Goal: Task Accomplishment & Management: Manage account settings

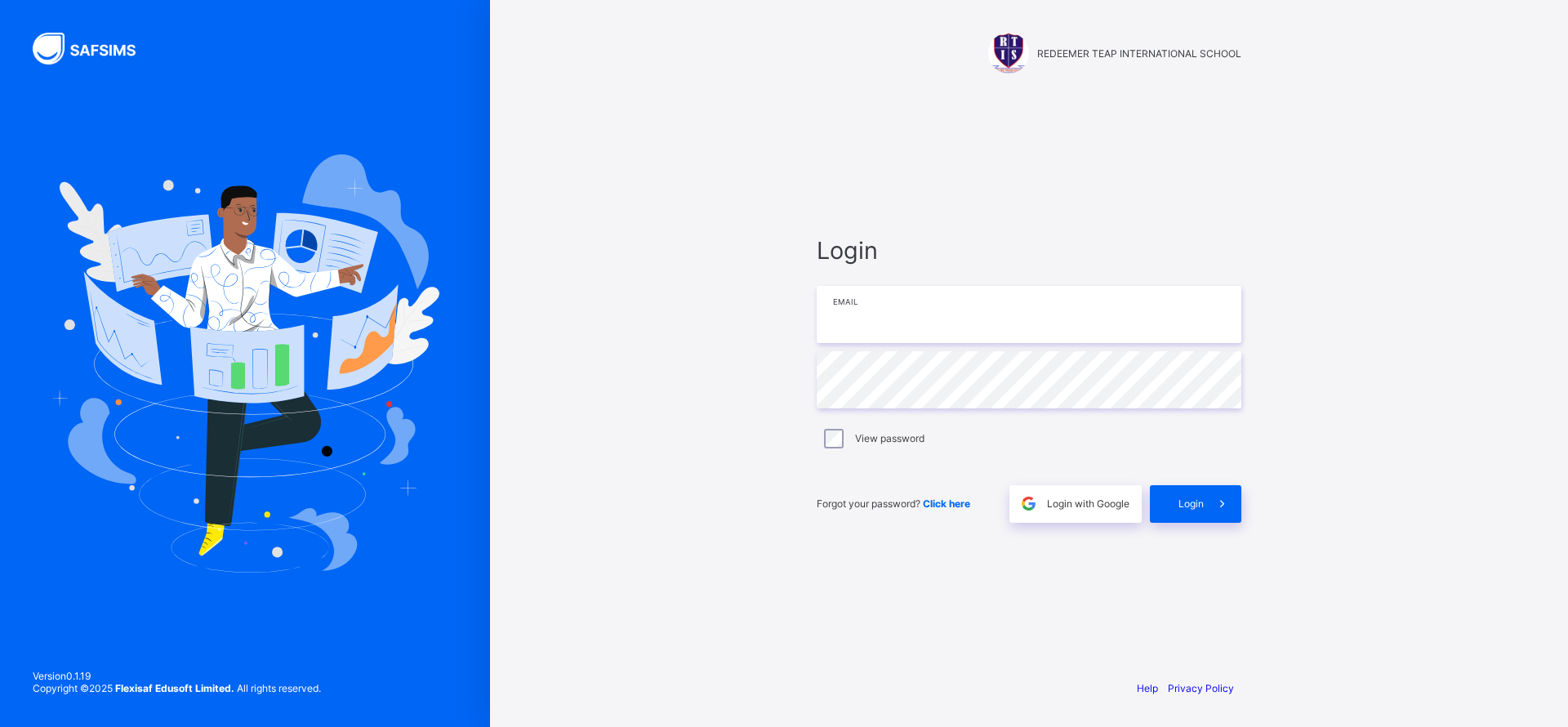
click at [880, 312] on input "email" at bounding box center [1029, 314] width 424 height 57
type input "**********"
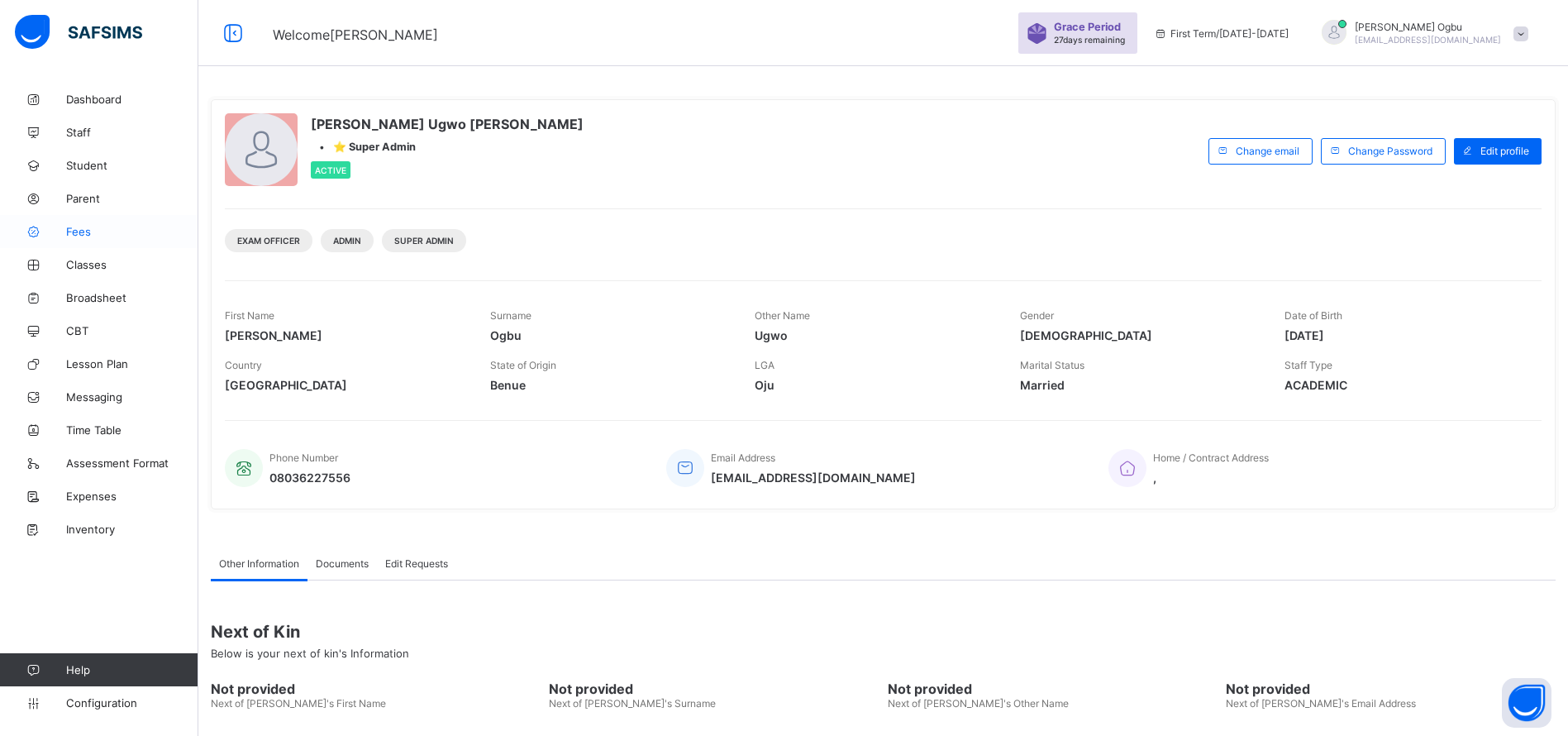
click at [75, 232] on span "Fees" at bounding box center [132, 231] width 132 height 13
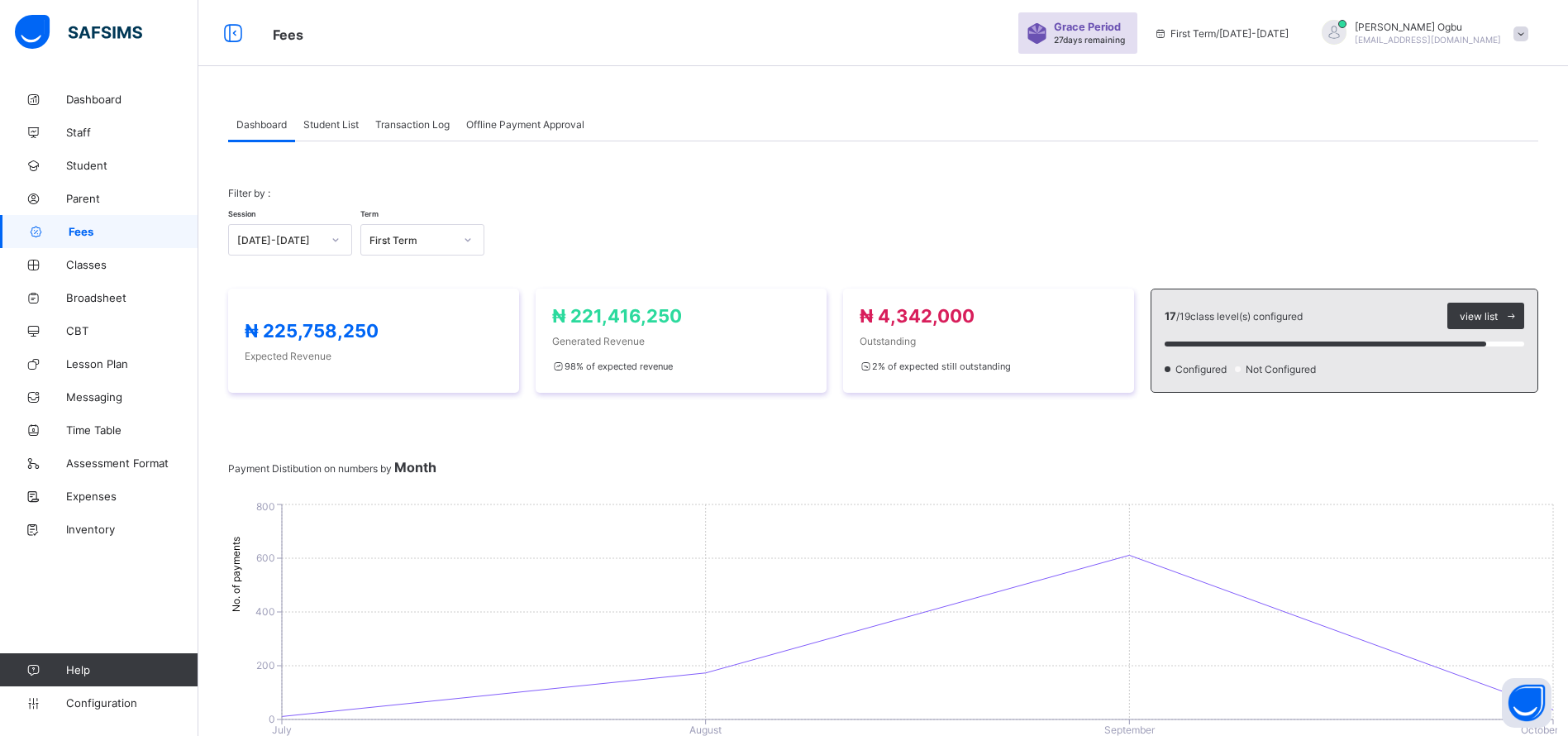
click at [400, 128] on span "Transaction Log" at bounding box center [412, 124] width 75 height 12
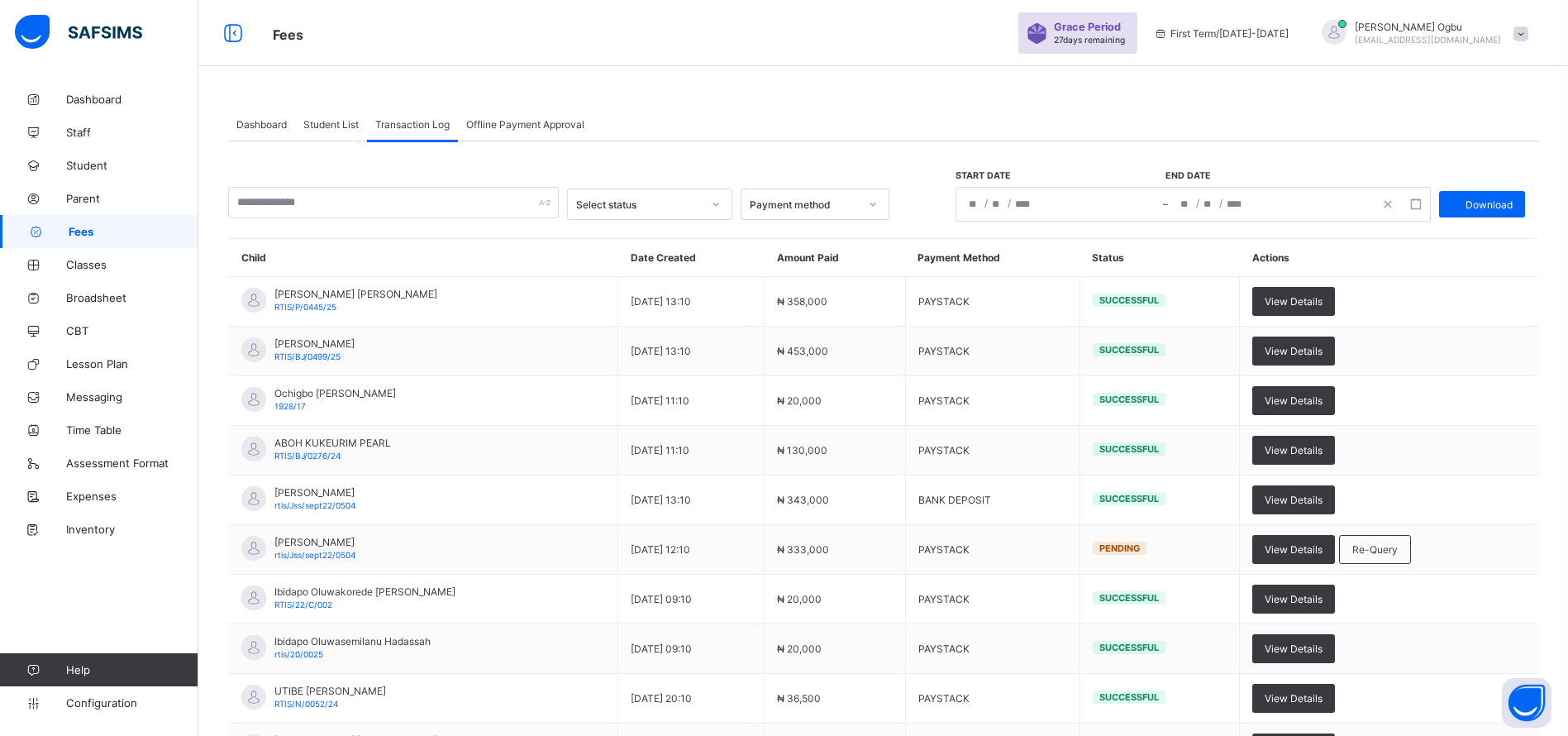
click at [351, 126] on span "Student List" at bounding box center [331, 124] width 56 height 12
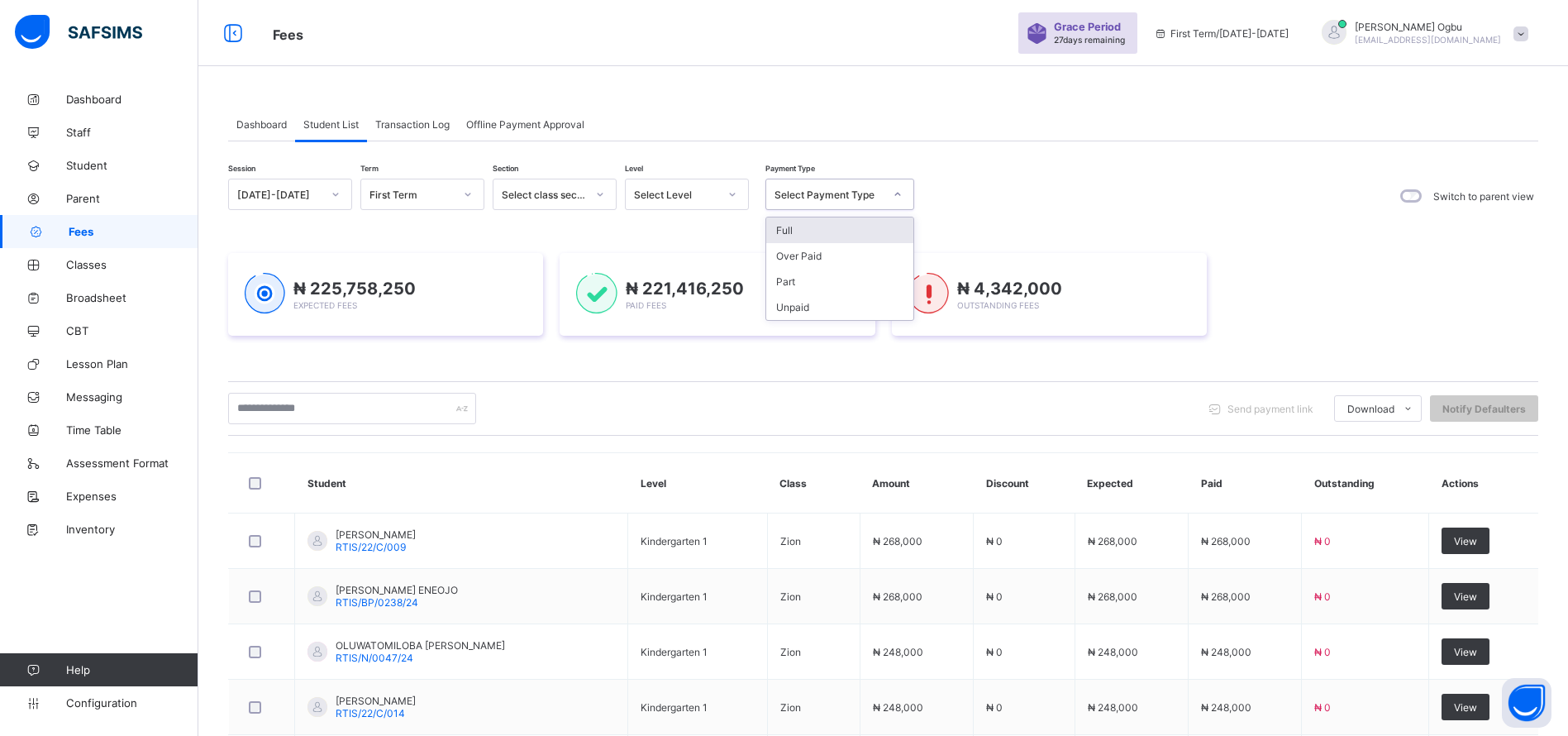
click at [821, 192] on div "Select Payment Type" at bounding box center [829, 195] width 109 height 12
click at [829, 306] on div "Unpaid" at bounding box center [840, 307] width 147 height 26
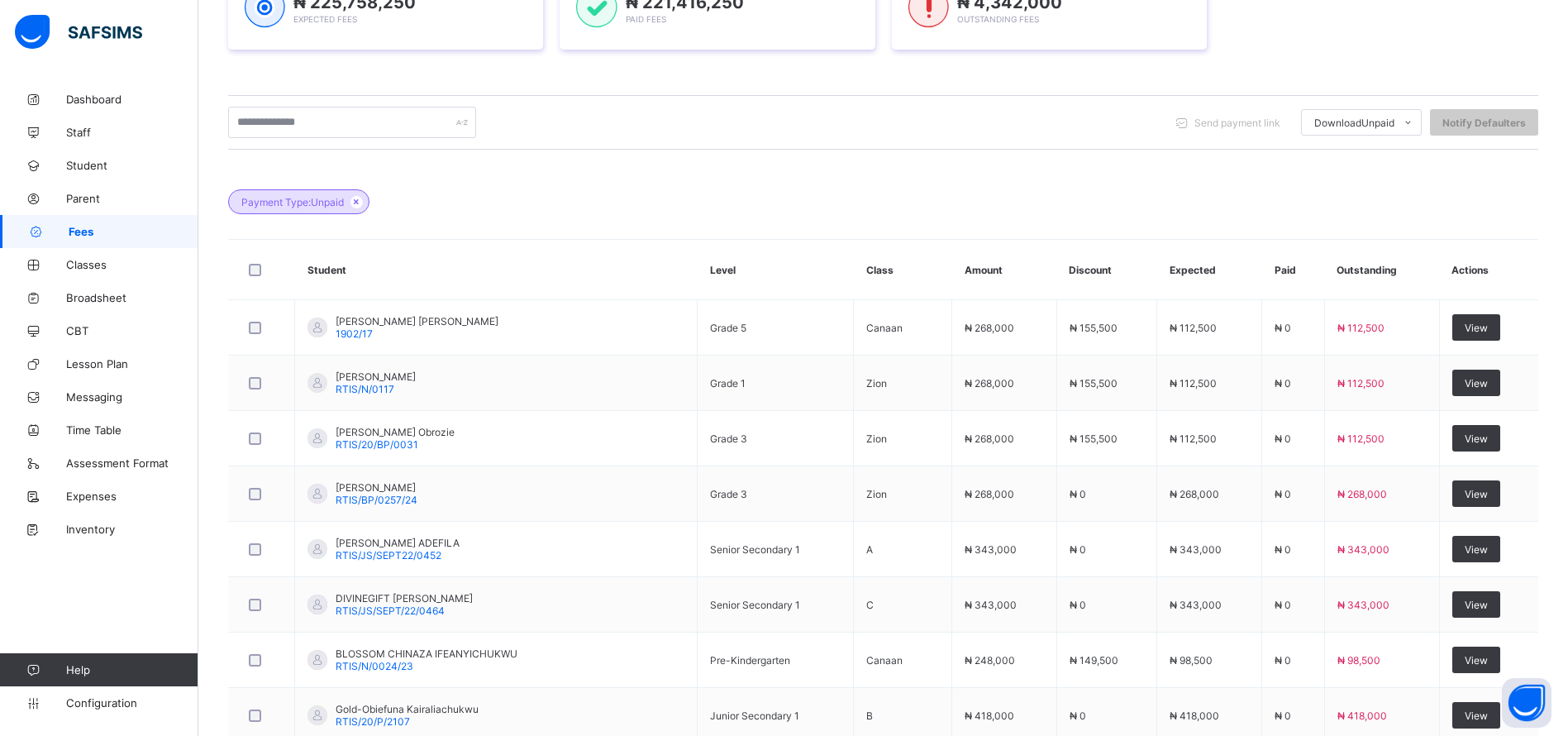
scroll to position [462, 0]
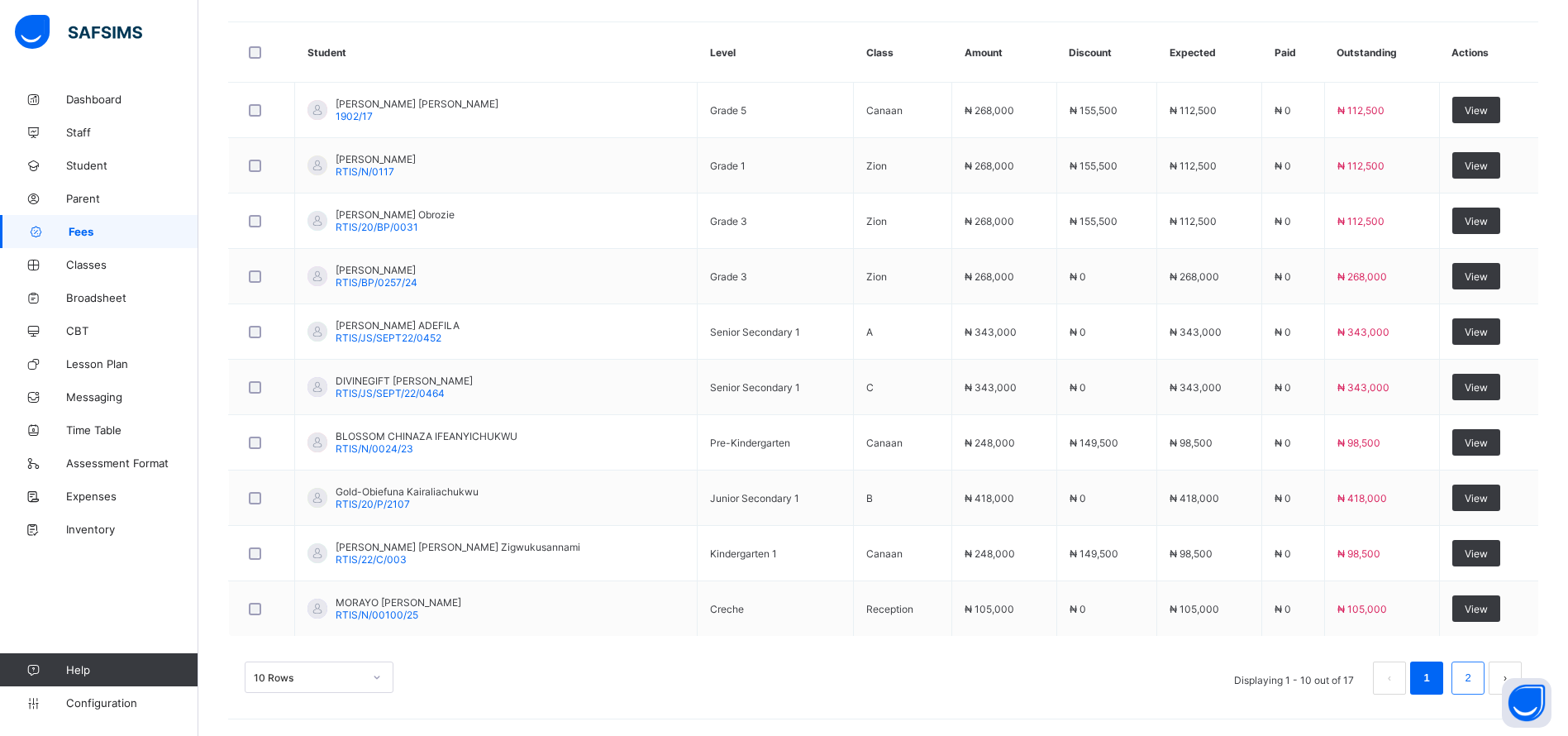
click at [1476, 677] on link "2" at bounding box center [1468, 678] width 16 height 22
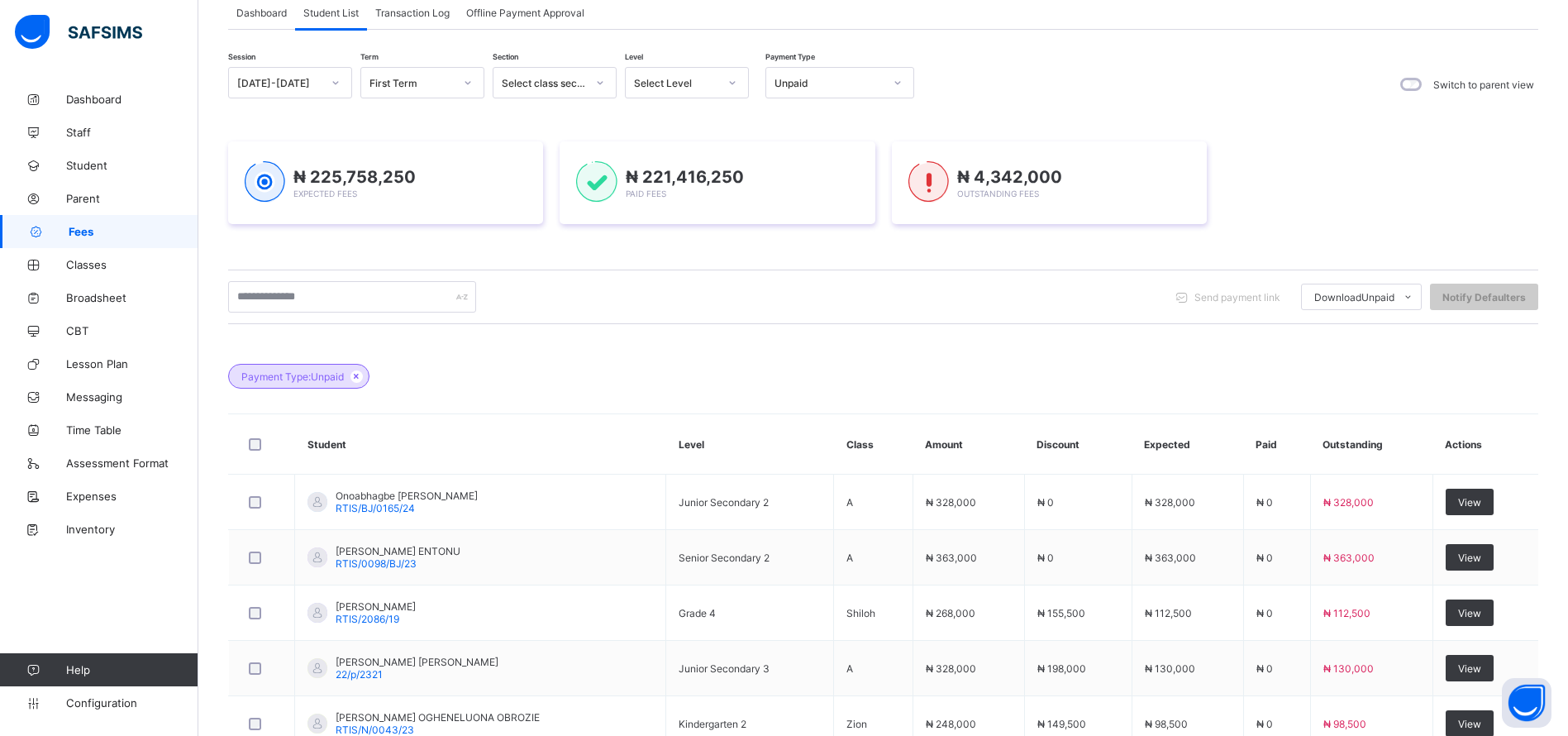
scroll to position [337, 0]
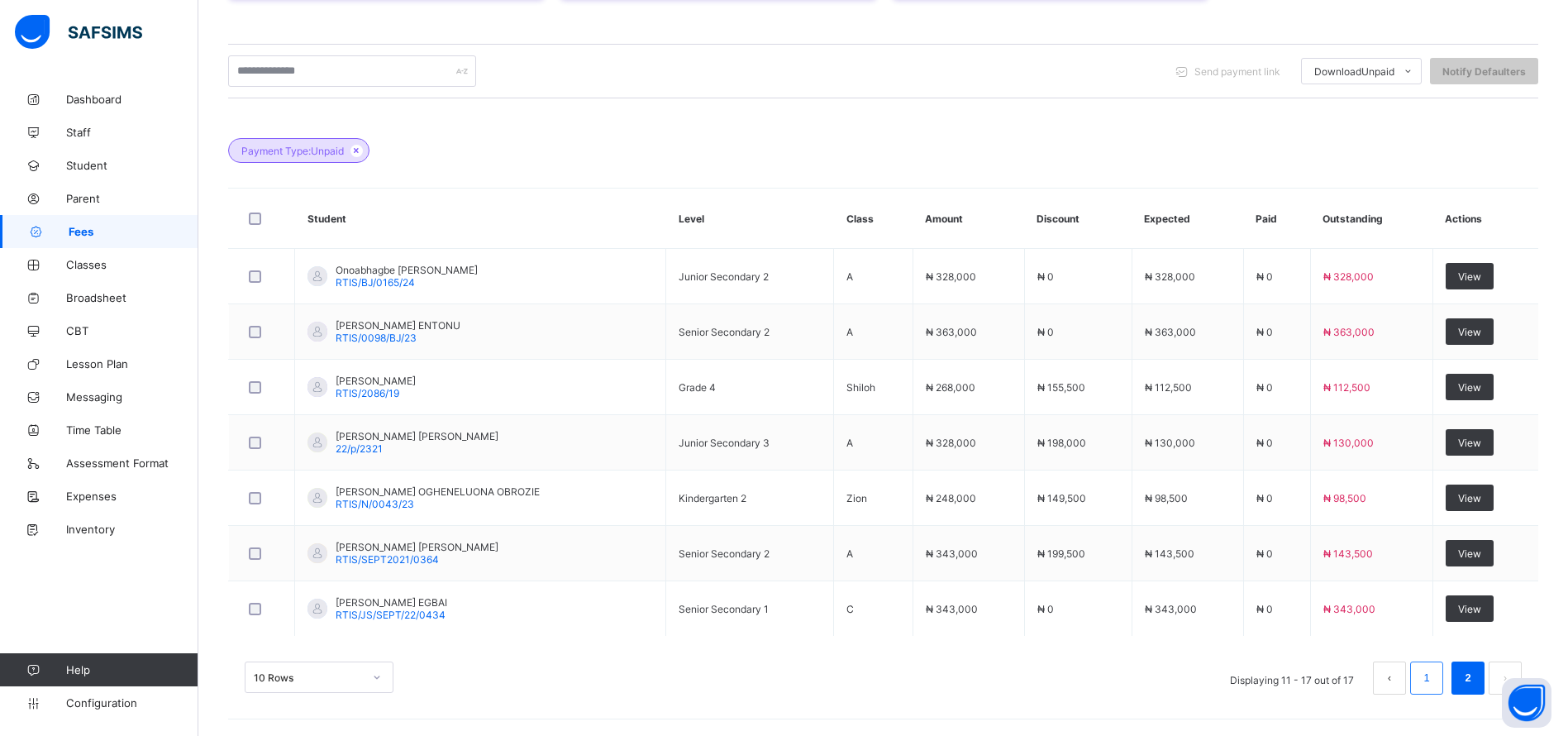
click at [1435, 677] on link "1" at bounding box center [1427, 678] width 16 height 22
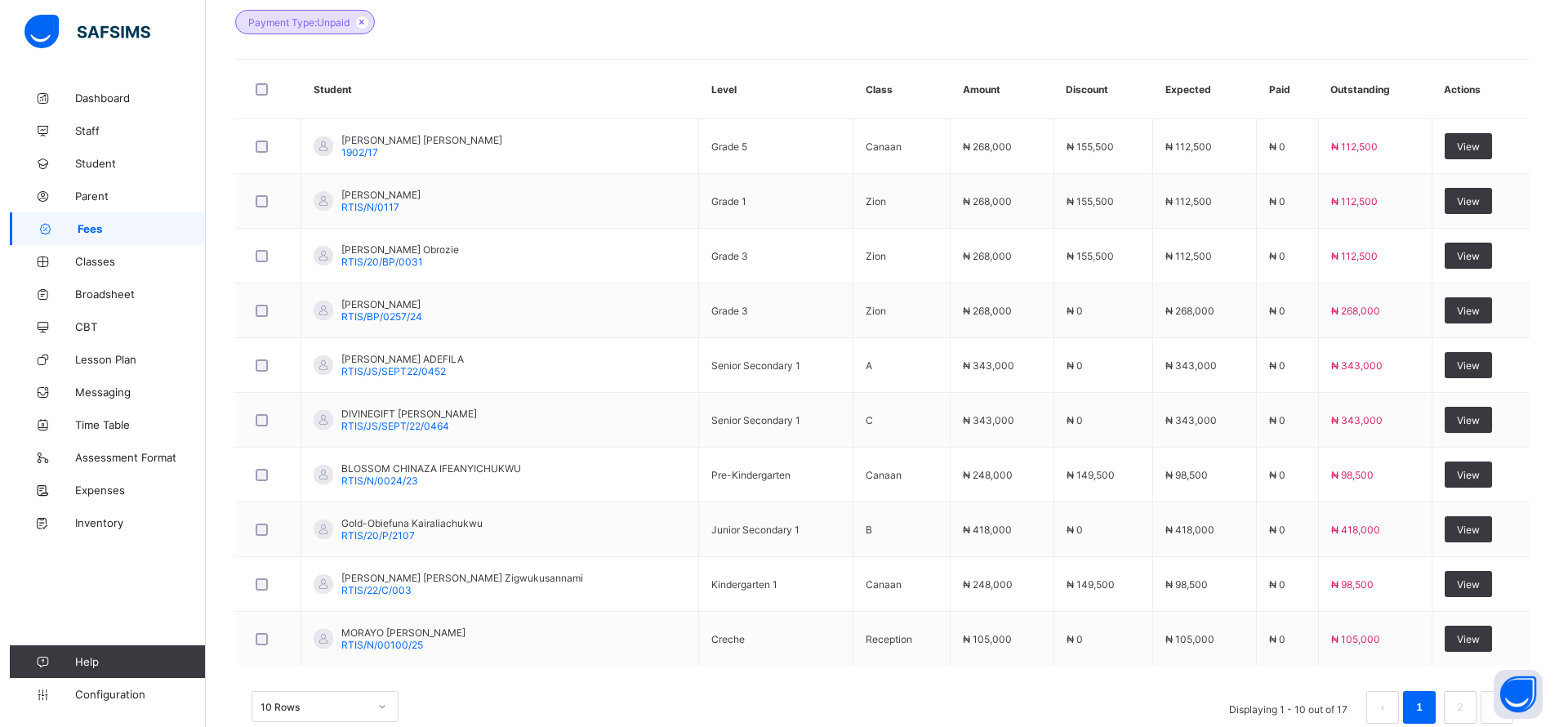
scroll to position [0, 0]
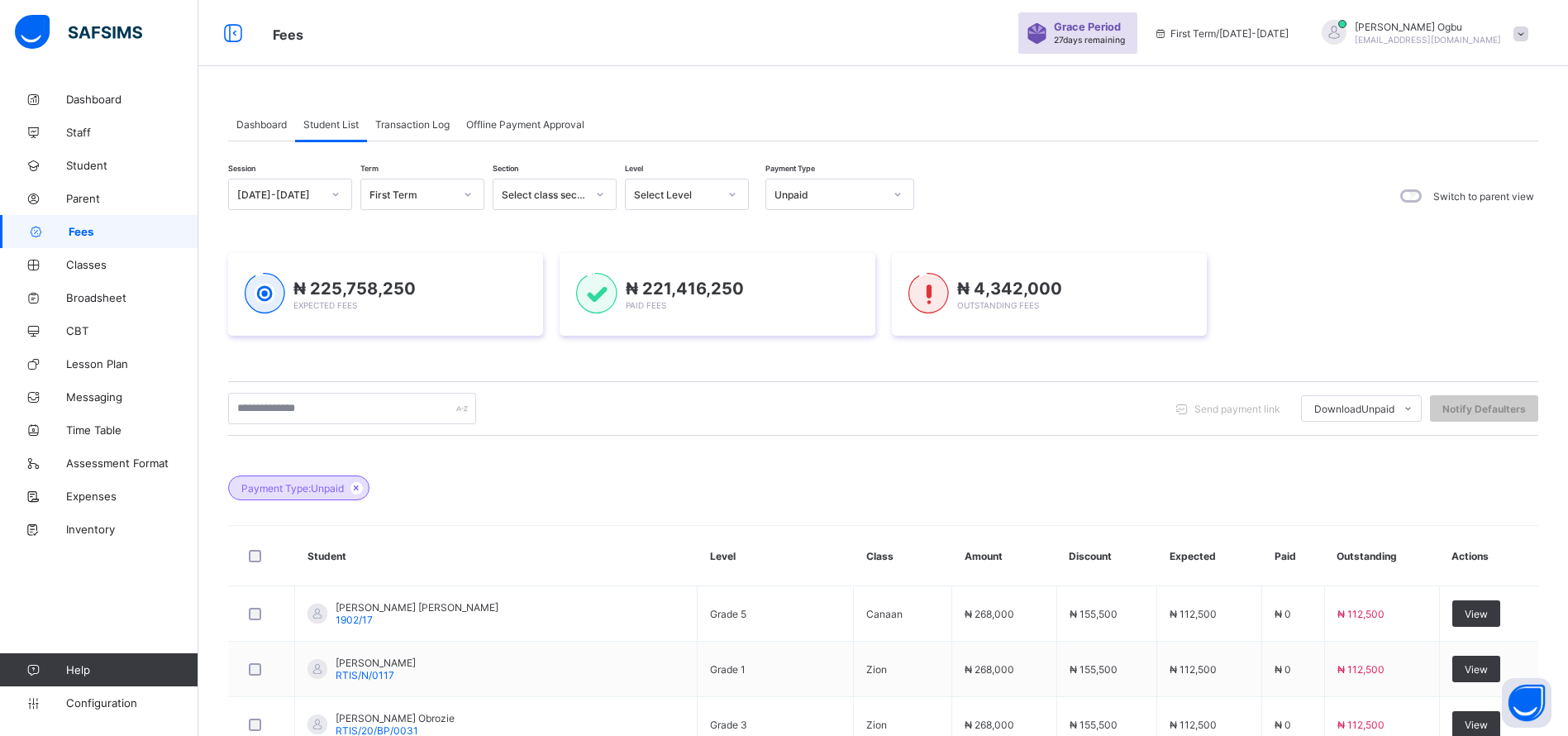
click at [397, 107] on div "Transaction Log" at bounding box center [412, 123] width 90 height 33
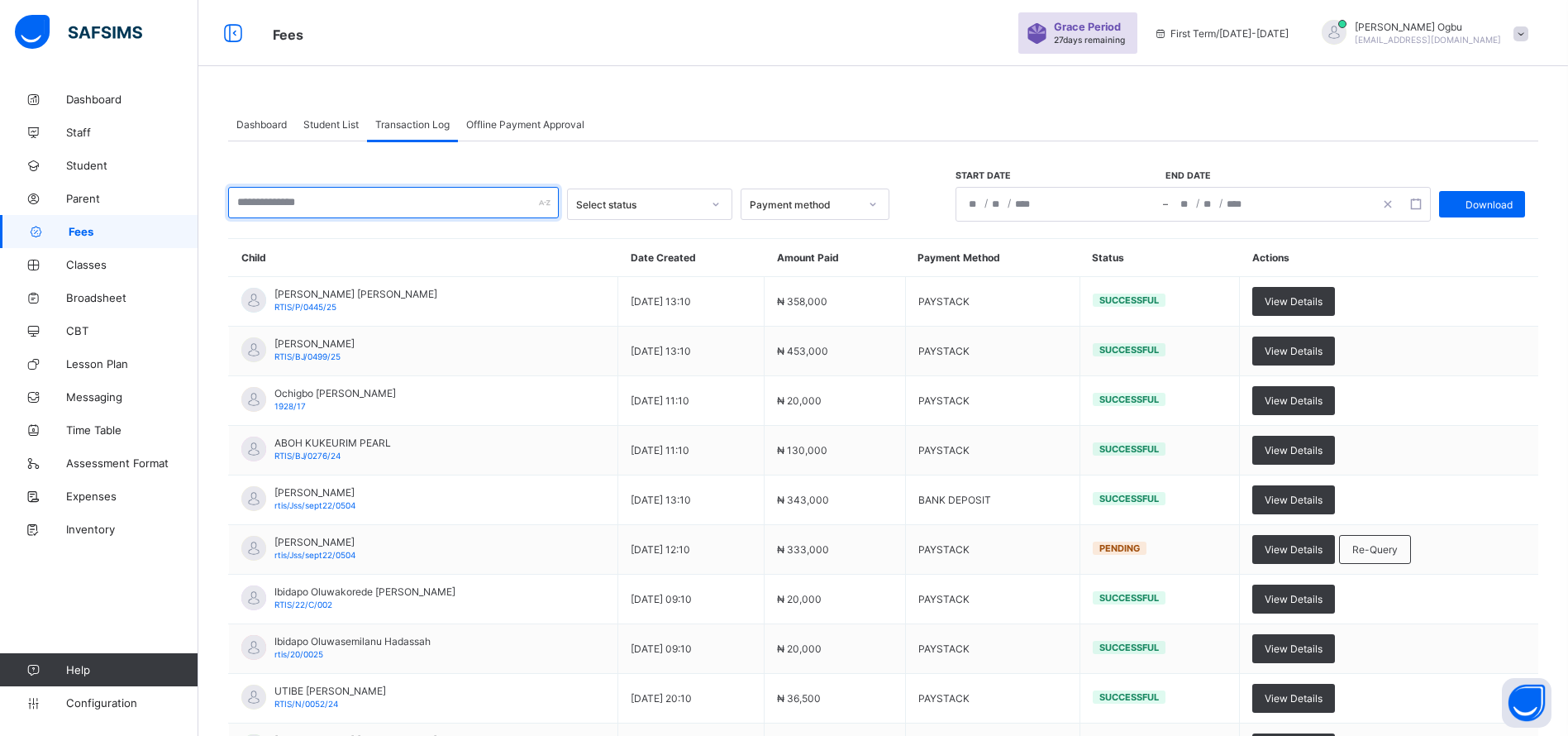
click at [284, 209] on input "text" at bounding box center [393, 203] width 331 height 32
click at [1373, 113] on div "Dashboard Student List Transaction Log Offline Payment Approval" at bounding box center [883, 124] width 1310 height 34
click at [341, 199] on input "text" at bounding box center [393, 203] width 331 height 32
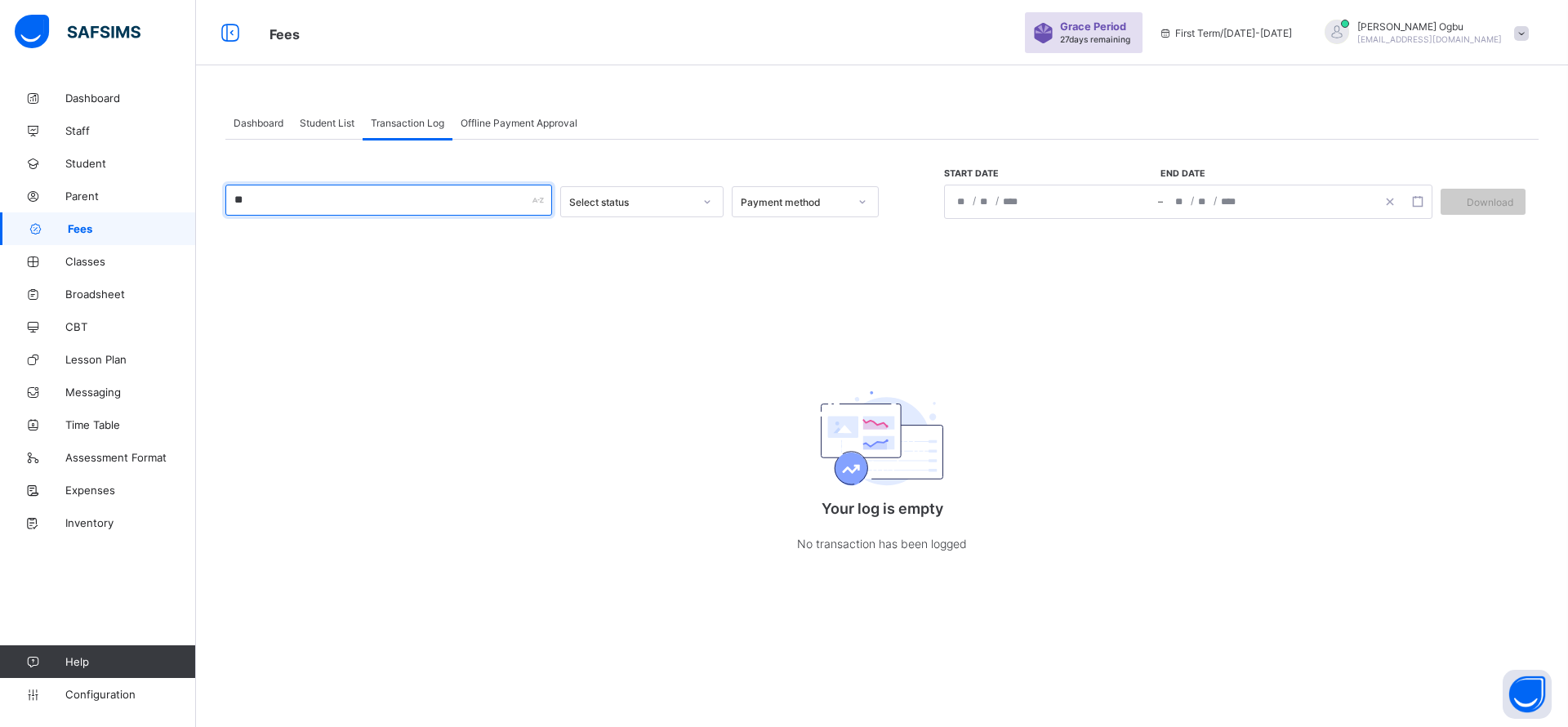
type input "*"
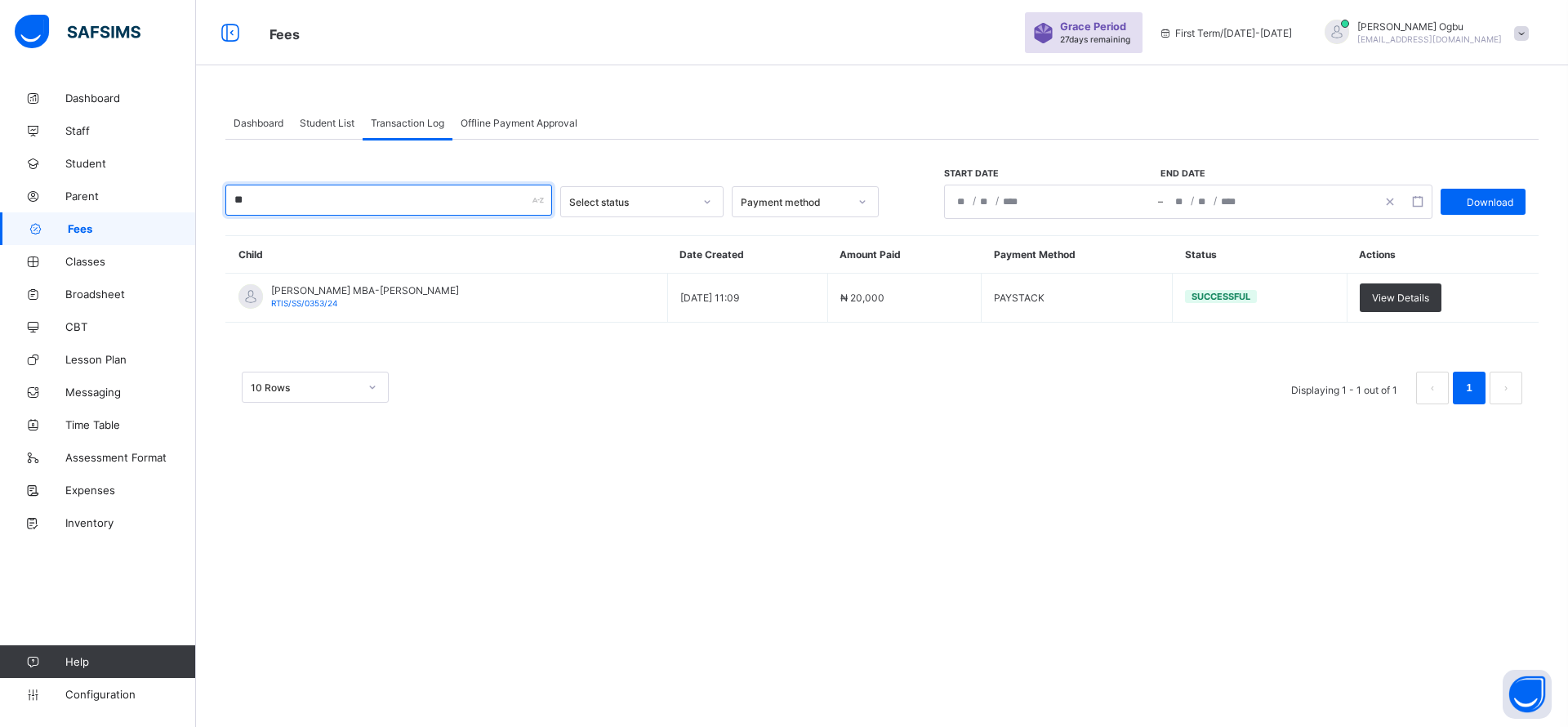
type input "*"
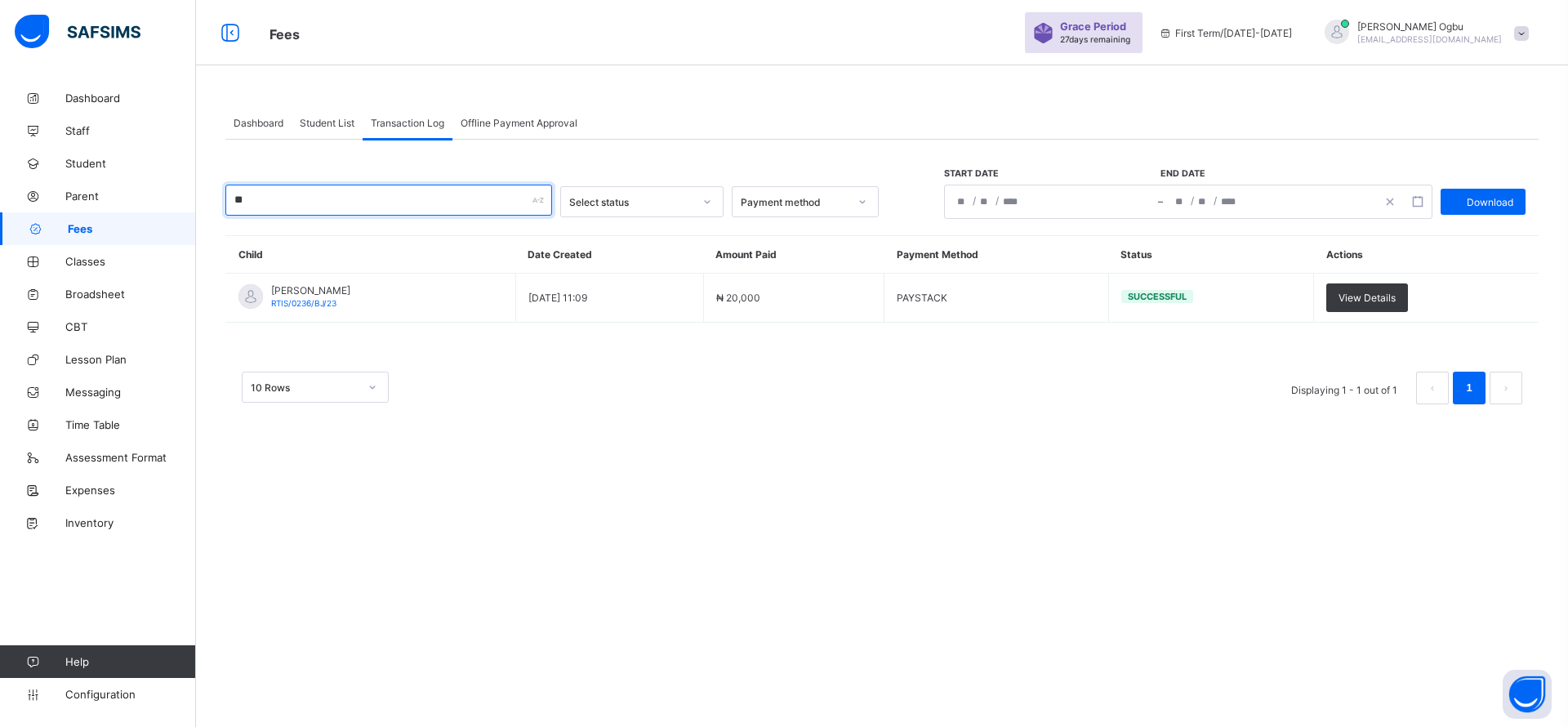
type input "*"
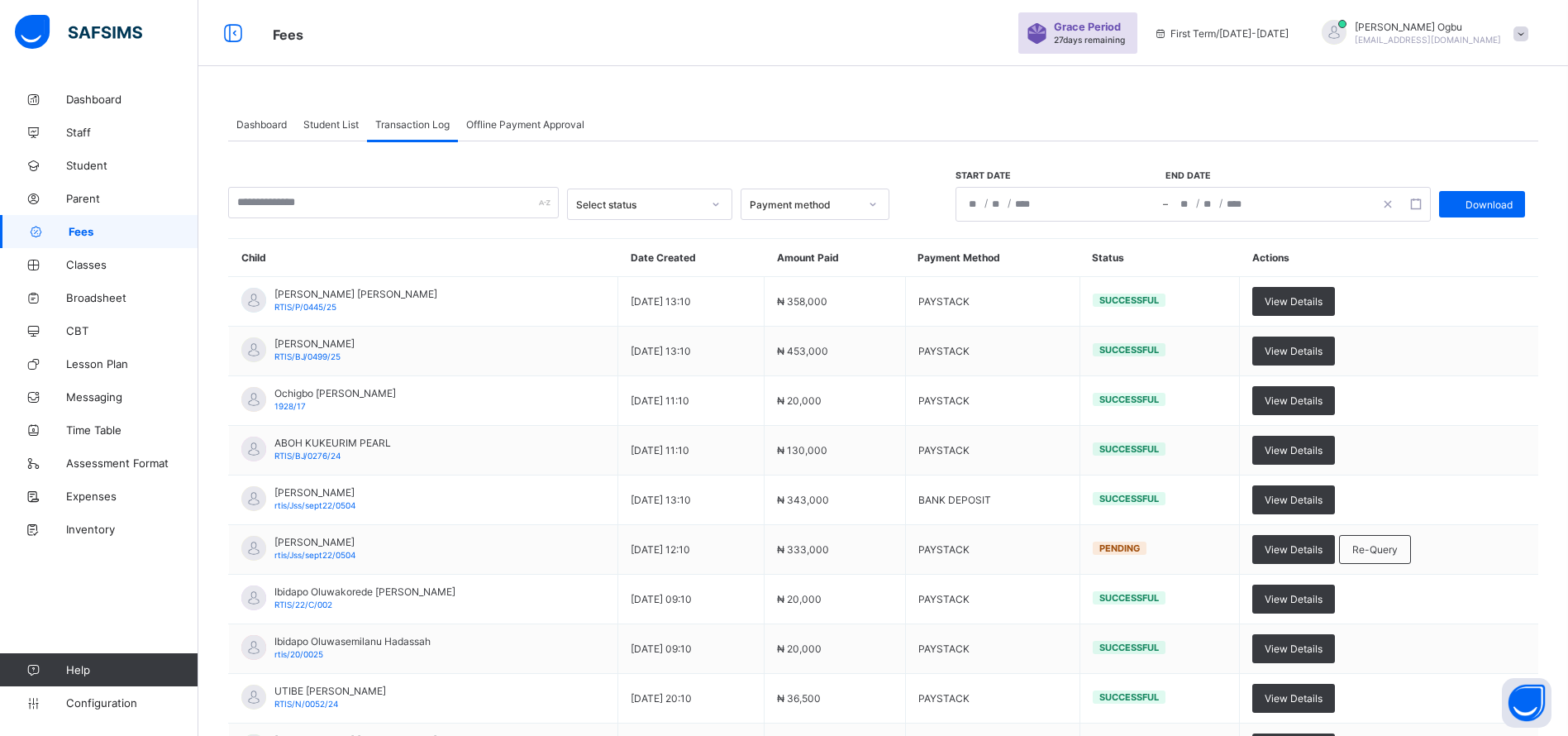
click at [1003, 79] on div "Dashboard Student List Transaction Log Offline Payment Approval Transaction Log…" at bounding box center [884, 449] width 1370 height 897
click at [628, 102] on div "Dashboard Student List Transaction Log Offline Payment Approval Transaction Log…" at bounding box center [884, 489] width 1370 height 815
click at [1033, 100] on div "Dashboard Student List Transaction Log Offline Payment Approval Transaction Log…" at bounding box center [884, 489] width 1370 height 815
click at [1130, 45] on div "Grace Period 27 days remaining" at bounding box center [1092, 33] width 76 height 25
click at [1126, 35] on span "27 days remaining" at bounding box center [1090, 40] width 72 height 10
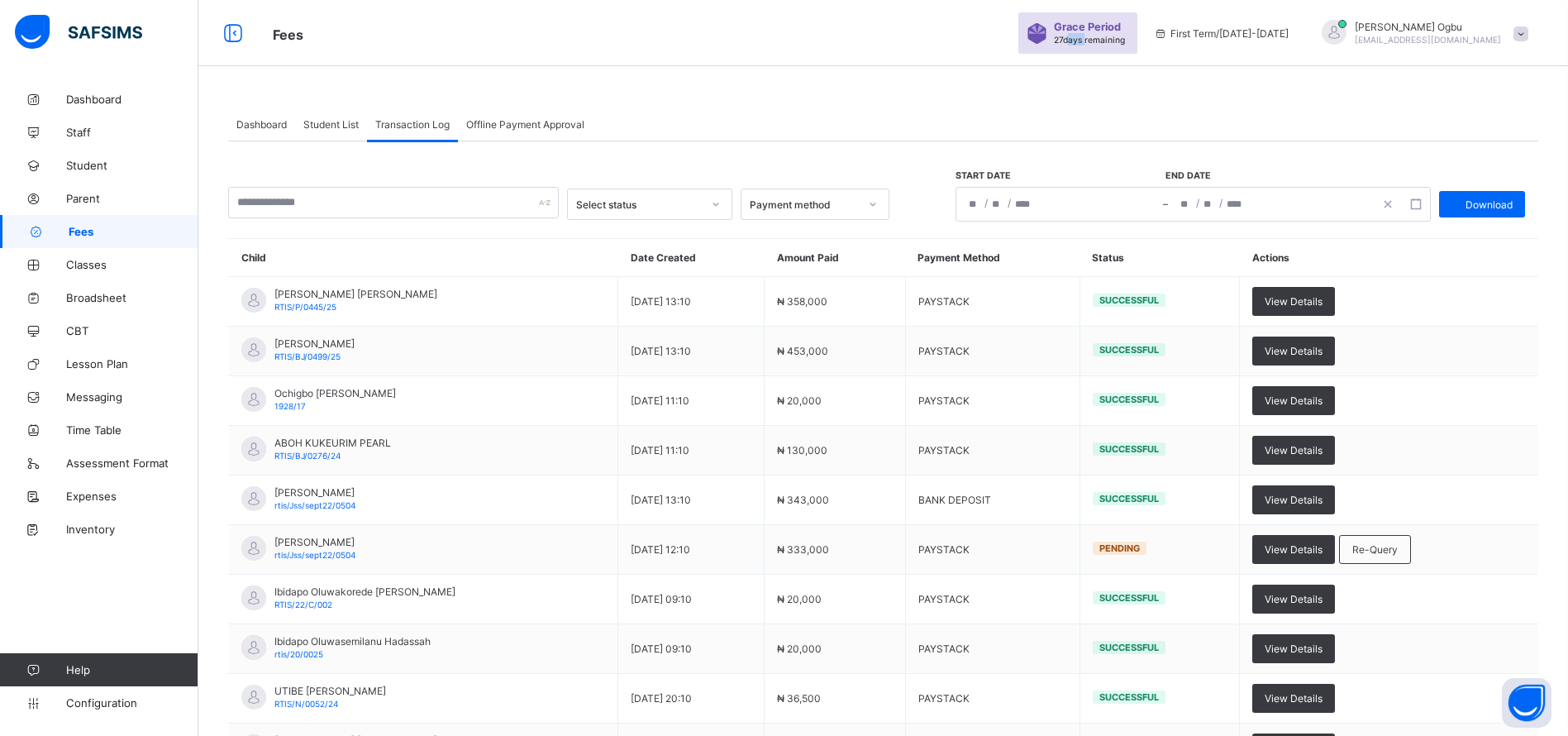
click at [1126, 35] on span "27 days remaining" at bounding box center [1090, 40] width 72 height 10
click at [1528, 39] on span at bounding box center [1520, 34] width 15 height 15
click at [1502, 166] on span "Subscription" at bounding box center [1461, 161] width 83 height 12
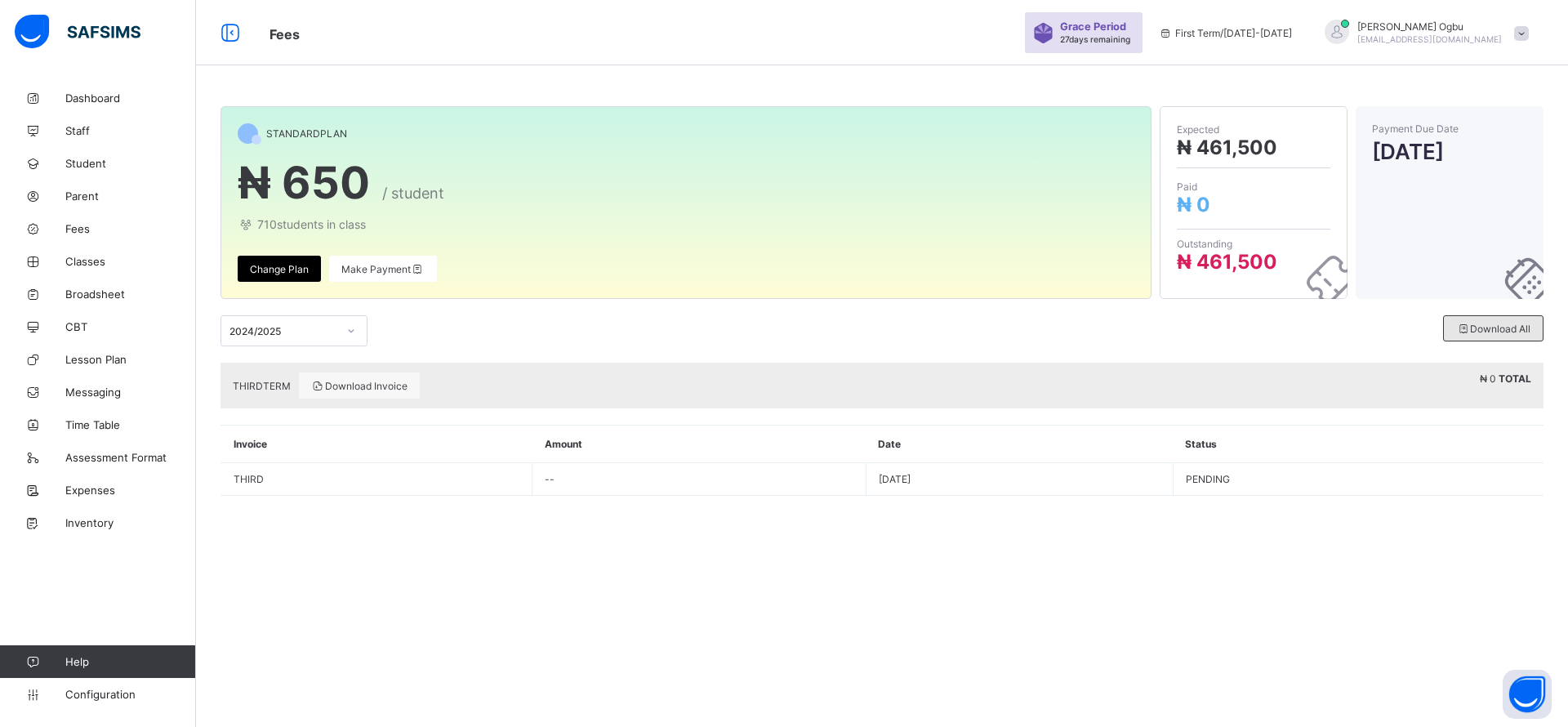
click at [1485, 329] on span "Download All" at bounding box center [1494, 328] width 75 height 12
click at [1457, 325] on icon at bounding box center [1464, 328] width 14 height 12
click at [380, 269] on span "Make Payment" at bounding box center [383, 269] width 84 height 12
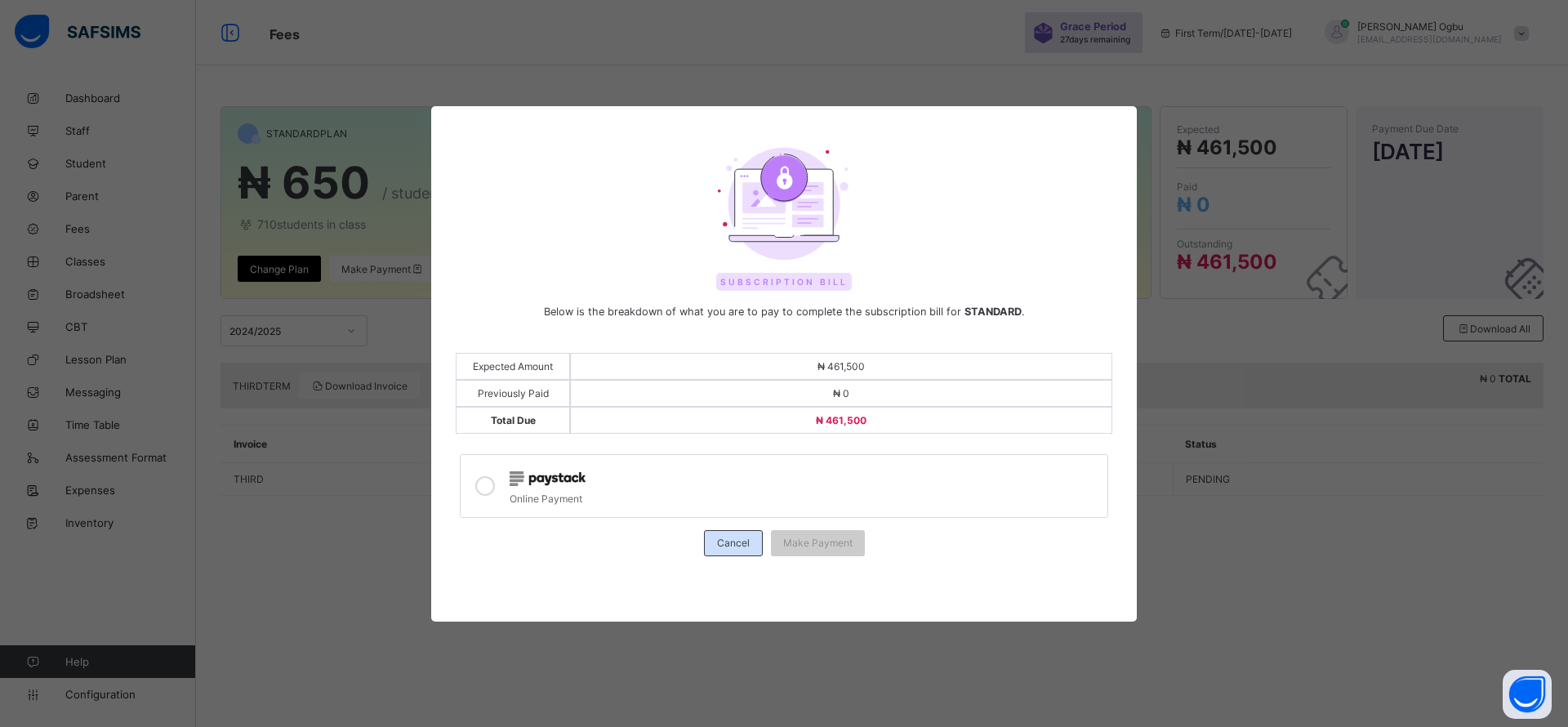
click at [712, 540] on div "Cancel" at bounding box center [734, 543] width 59 height 27
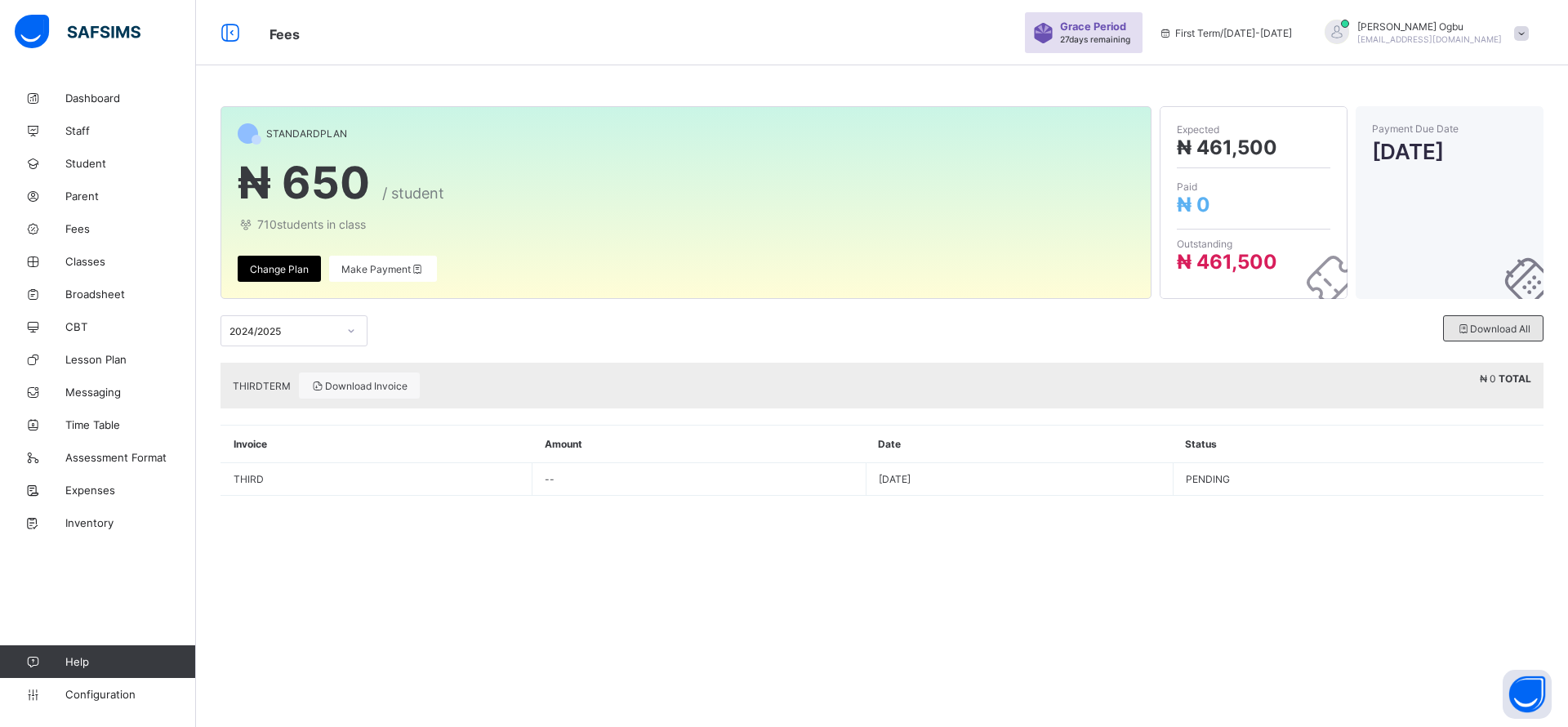
click at [1494, 332] on span "Download All" at bounding box center [1494, 328] width 75 height 12
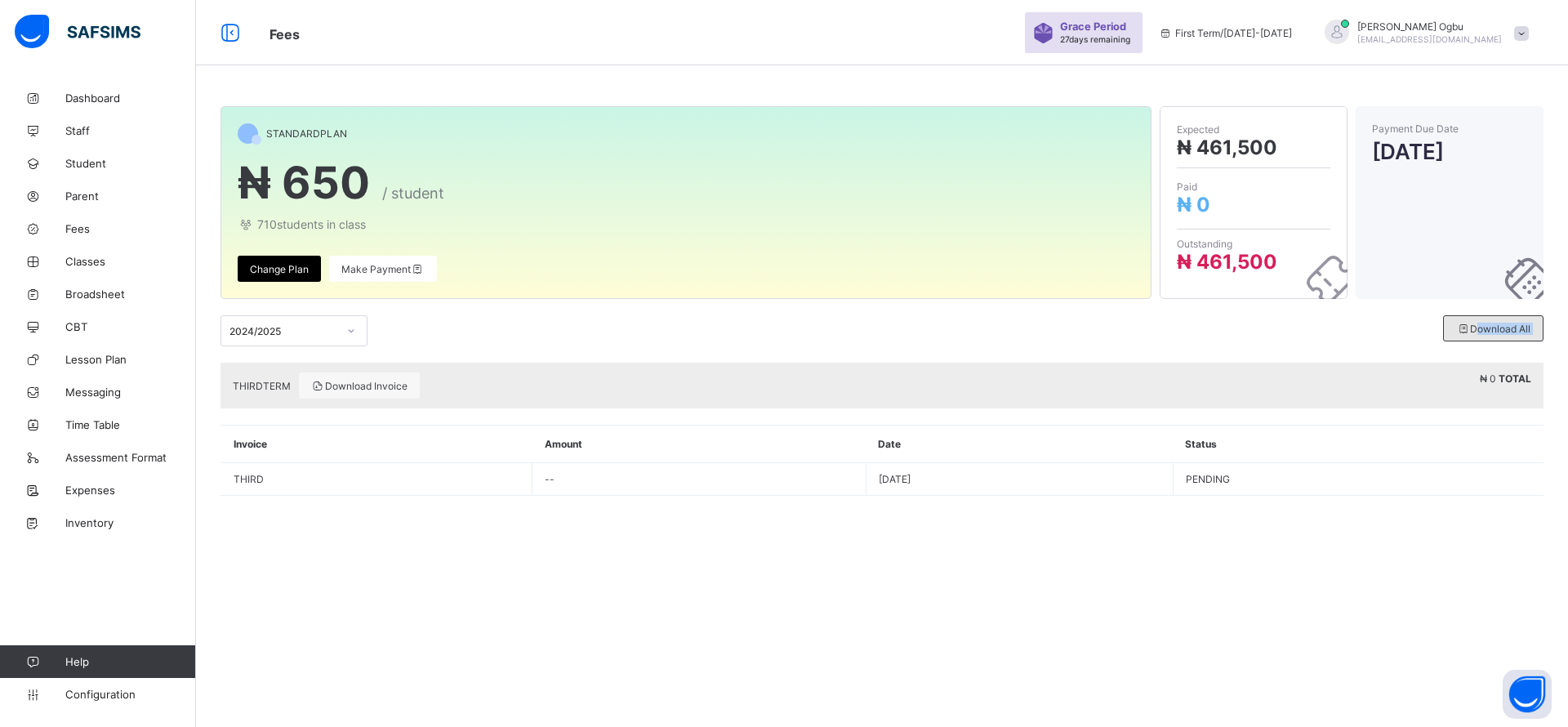
click at [1494, 332] on span "Download All" at bounding box center [1494, 328] width 75 height 12
click at [345, 378] on div "Download Invoice" at bounding box center [359, 385] width 121 height 27
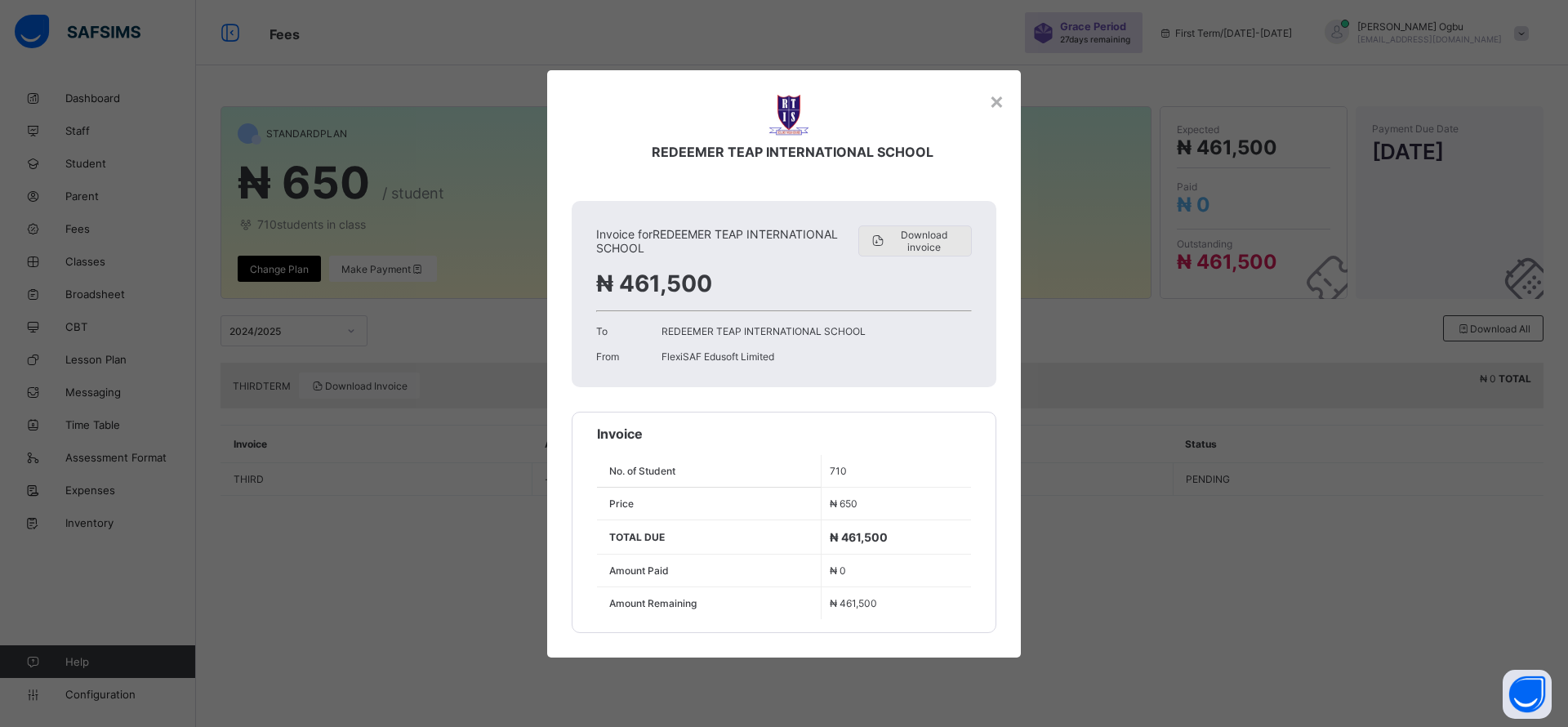
click at [942, 233] on span "Download invoice" at bounding box center [924, 241] width 74 height 25
